Goal: Check status: Check status

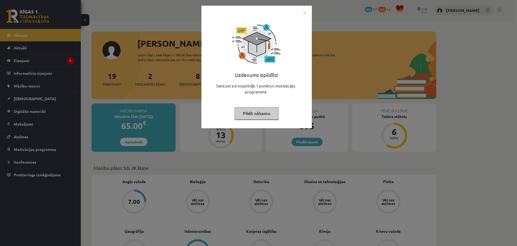
click at [257, 114] on button "Pildīt nākamo" at bounding box center [257, 113] width 44 height 12
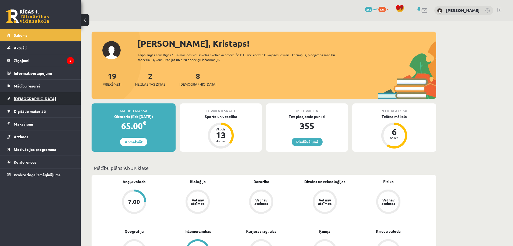
click at [24, 98] on span "[DEMOGRAPHIC_DATA]" at bounding box center [35, 98] width 42 height 5
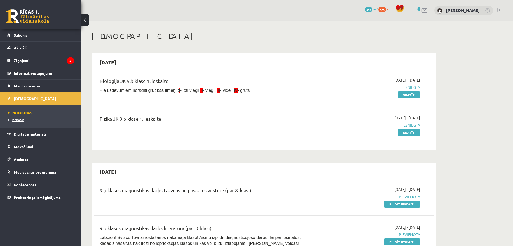
click at [10, 118] on span "Izlabotās" at bounding box center [16, 119] width 16 height 4
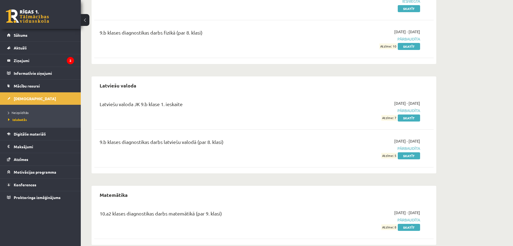
scroll to position [377, 0]
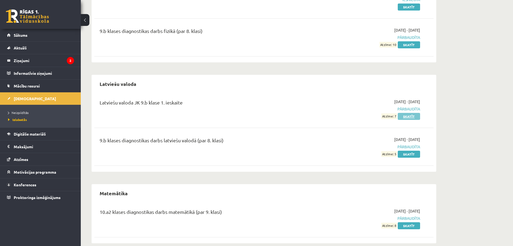
click at [413, 117] on link "Skatīt" at bounding box center [409, 116] width 22 height 7
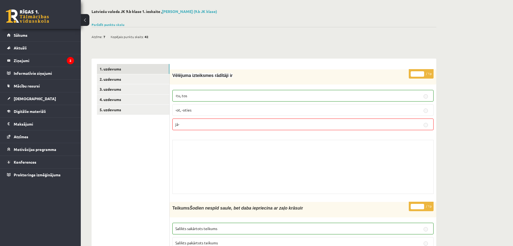
scroll to position [135, 0]
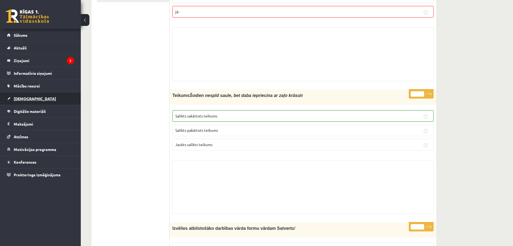
click at [30, 95] on link "[DEMOGRAPHIC_DATA]" at bounding box center [40, 98] width 67 height 12
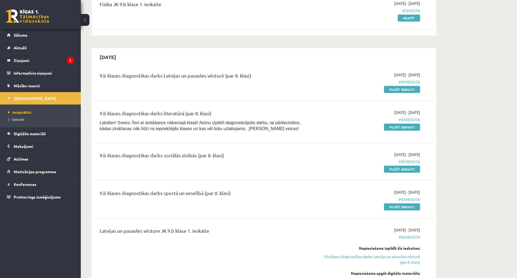
scroll to position [115, 0]
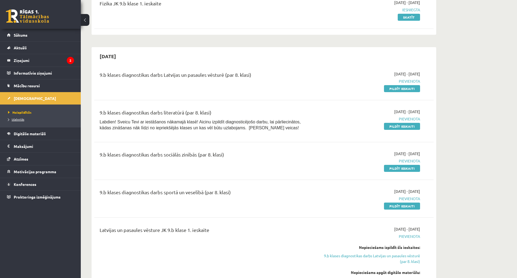
click at [20, 118] on span "Izlabotās" at bounding box center [16, 119] width 16 height 4
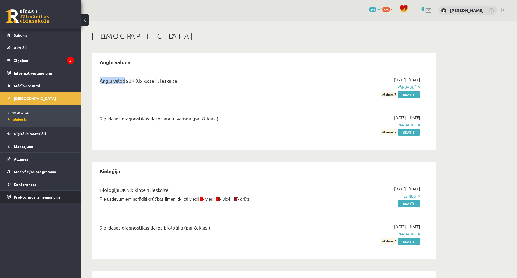
drag, startPoint x: 129, startPoint y: 61, endPoint x: 34, endPoint y: 192, distance: 162.1
click at [117, 81] on div "Angļu valoda Angļu valoda JK 9.b klase 1. ieskaite 2025-09-01 - 2025-09-15 Pārb…" at bounding box center [264, 101] width 345 height 97
click at [35, 194] on link "Proktoringa izmēģinājums" at bounding box center [40, 197] width 67 height 12
